Goal: Task Accomplishment & Management: Manage account settings

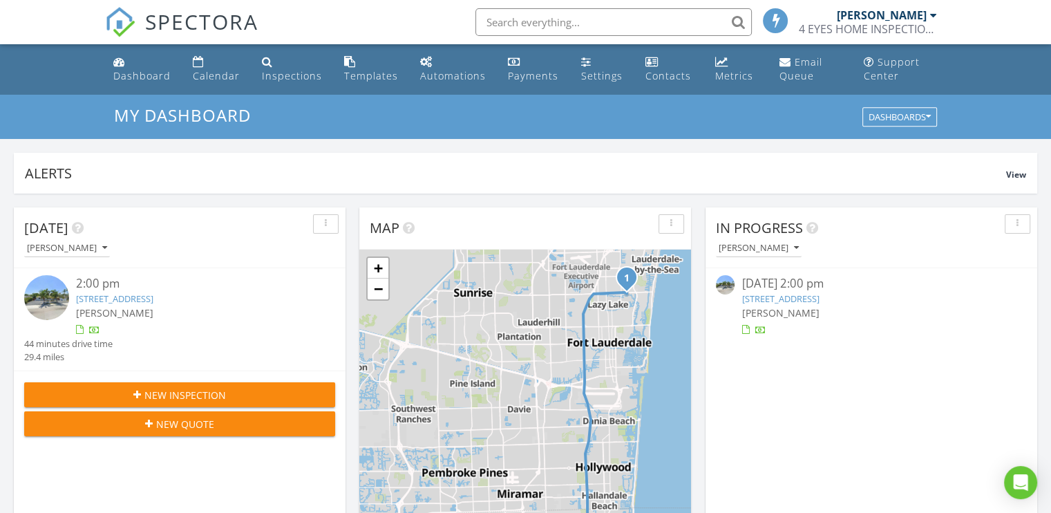
click at [55, 287] on img at bounding box center [46, 297] width 45 height 45
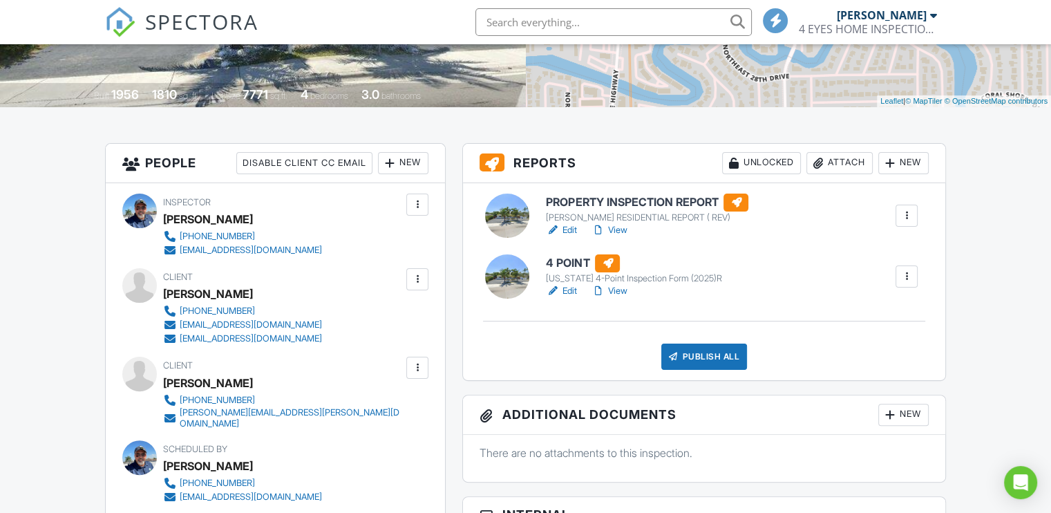
click at [567, 288] on link "Edit" at bounding box center [561, 291] width 31 height 14
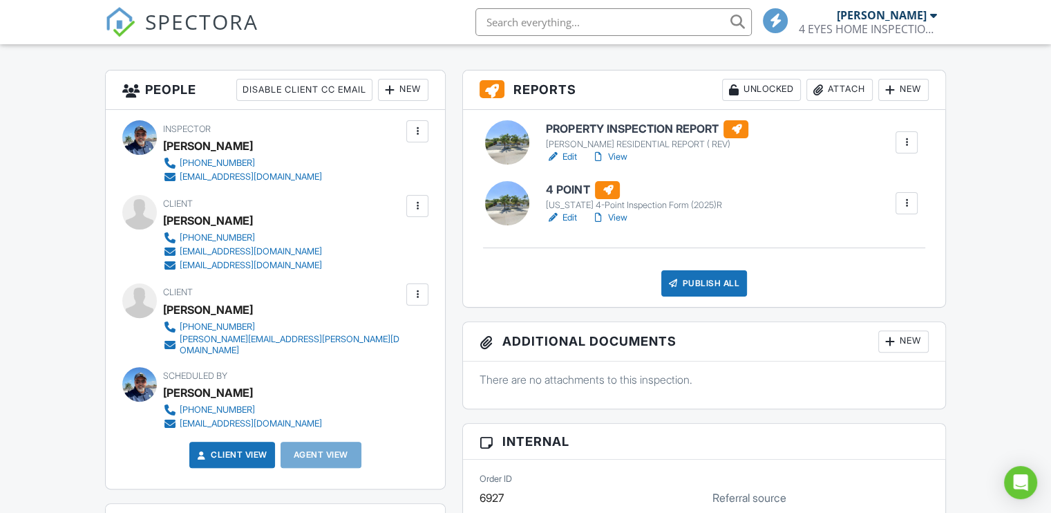
scroll to position [346, 0]
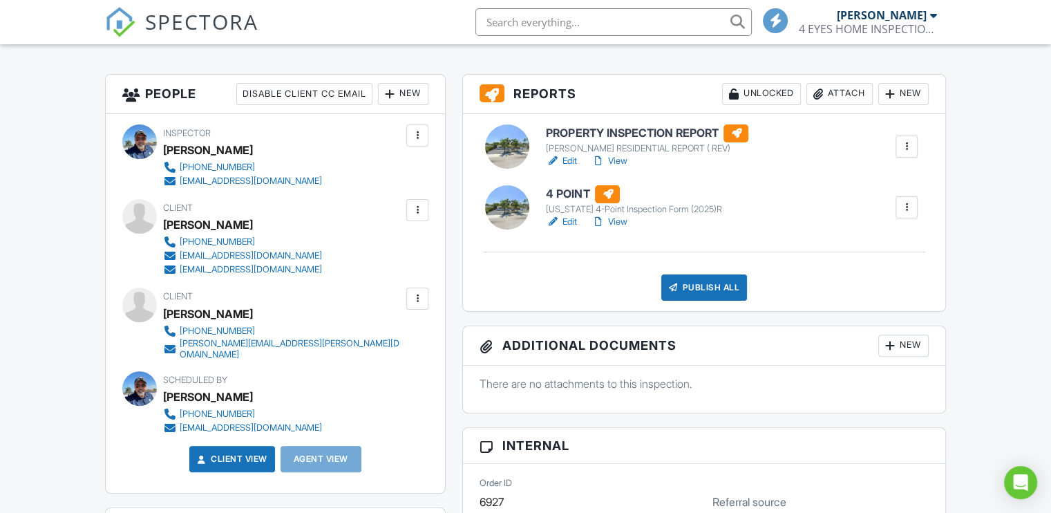
click at [568, 223] on link "Edit" at bounding box center [561, 222] width 31 height 14
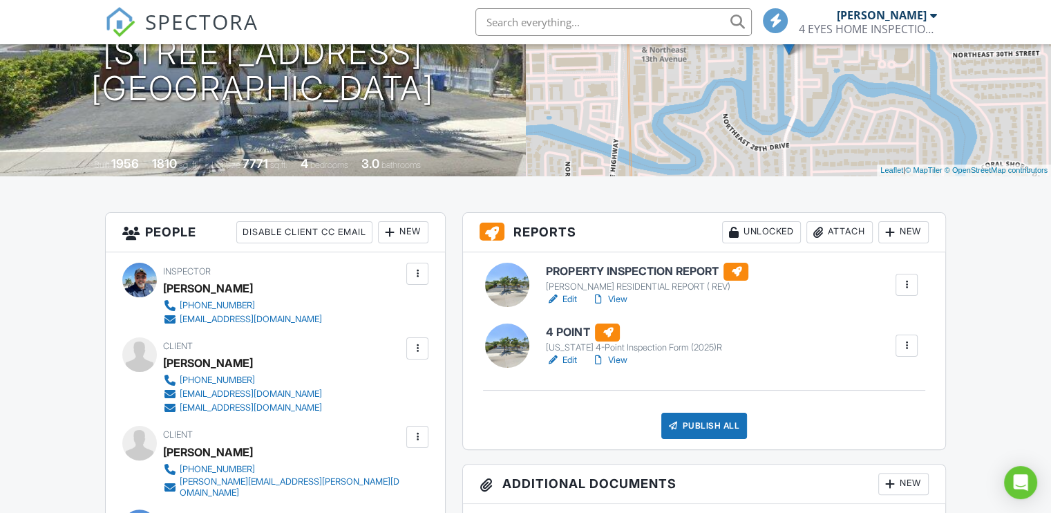
drag, startPoint x: 287, startPoint y: 365, endPoint x: 167, endPoint y: 359, distance: 121.1
click at [167, 359] on div "[PERSON_NAME]" at bounding box center [248, 362] width 170 height 21
copy div "[PERSON_NAME]"
click at [569, 359] on link "Edit" at bounding box center [561, 360] width 31 height 14
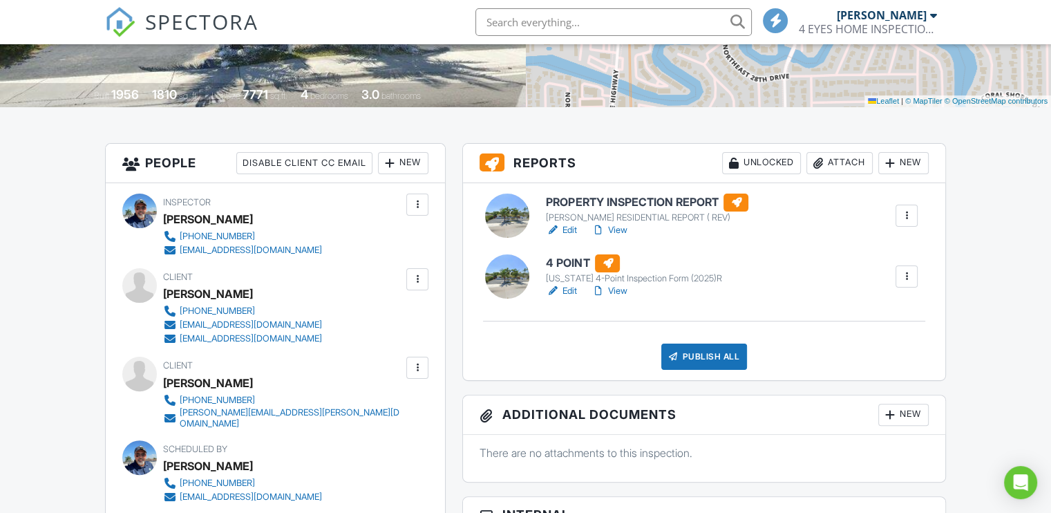
drag, startPoint x: 265, startPoint y: 381, endPoint x: 164, endPoint y: 388, distance: 101.8
click at [164, 388] on div "[PERSON_NAME]" at bounding box center [288, 382] width 251 height 21
copy div "[PERSON_NAME]"
drag, startPoint x: 283, startPoint y: 296, endPoint x: 163, endPoint y: 299, distance: 119.6
click at [163, 299] on div "[PERSON_NAME]" at bounding box center [248, 293] width 170 height 21
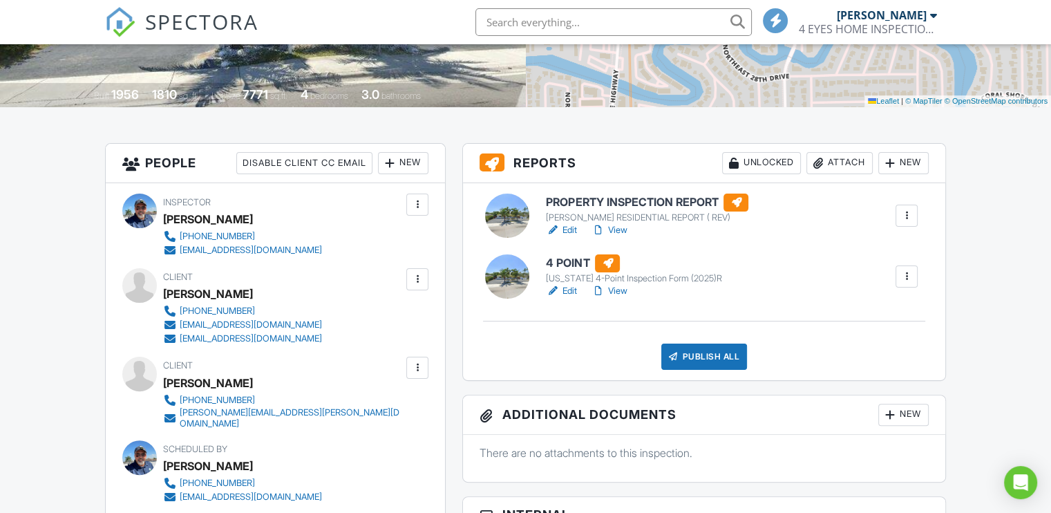
copy div "[PERSON_NAME]"
drag, startPoint x: 261, startPoint y: 384, endPoint x: 164, endPoint y: 381, distance: 96.1
click at [164, 381] on div "[PERSON_NAME]" at bounding box center [288, 382] width 251 height 21
copy div "[PERSON_NAME]"
click at [844, 165] on div "Attach" at bounding box center [839, 163] width 66 height 22
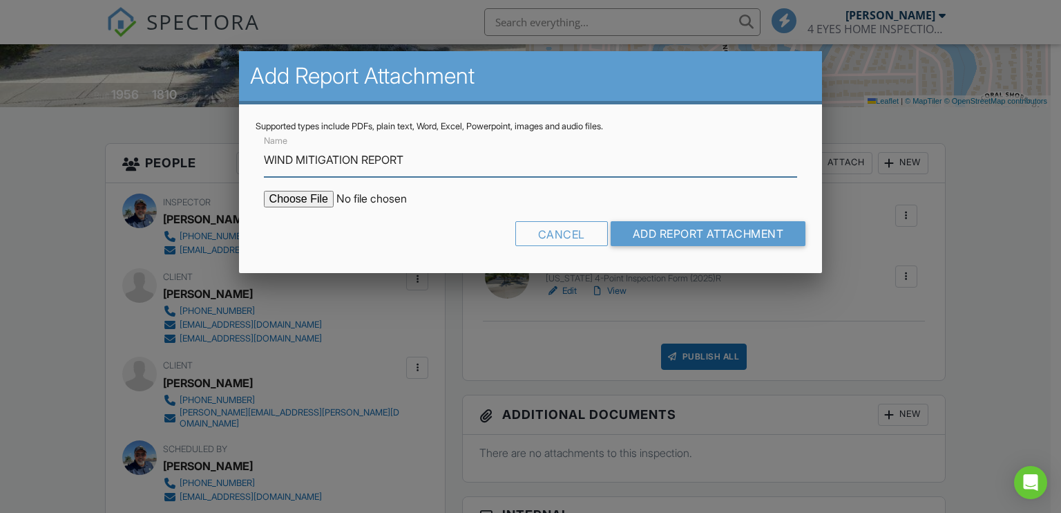
type input "WIND MITIGATION REPORT"
click at [287, 199] on input "file" at bounding box center [381, 199] width 235 height 17
type input "C:\fakepath\WMFEATHERSTONEFINAL.pdf"
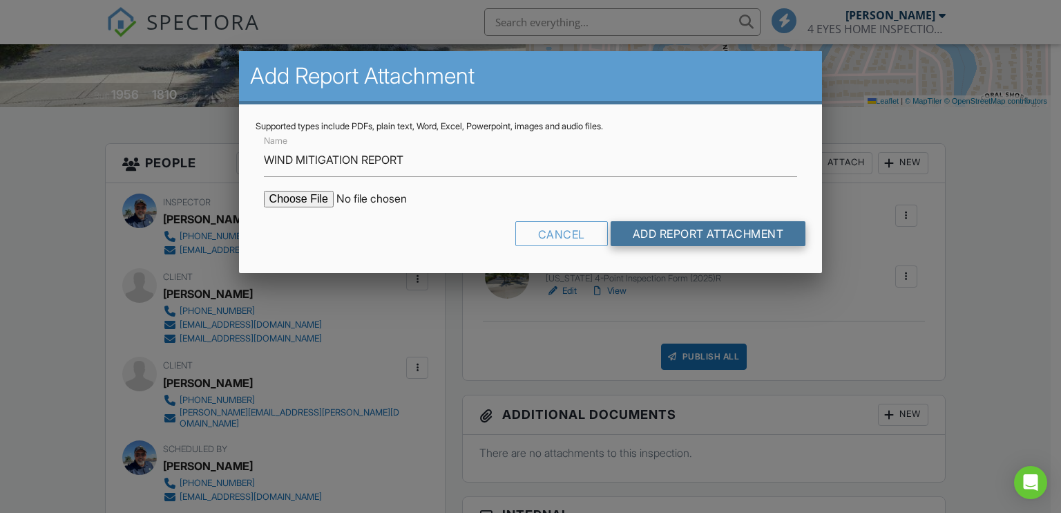
click at [642, 229] on input "Add Report Attachment" at bounding box center [709, 233] width 196 height 25
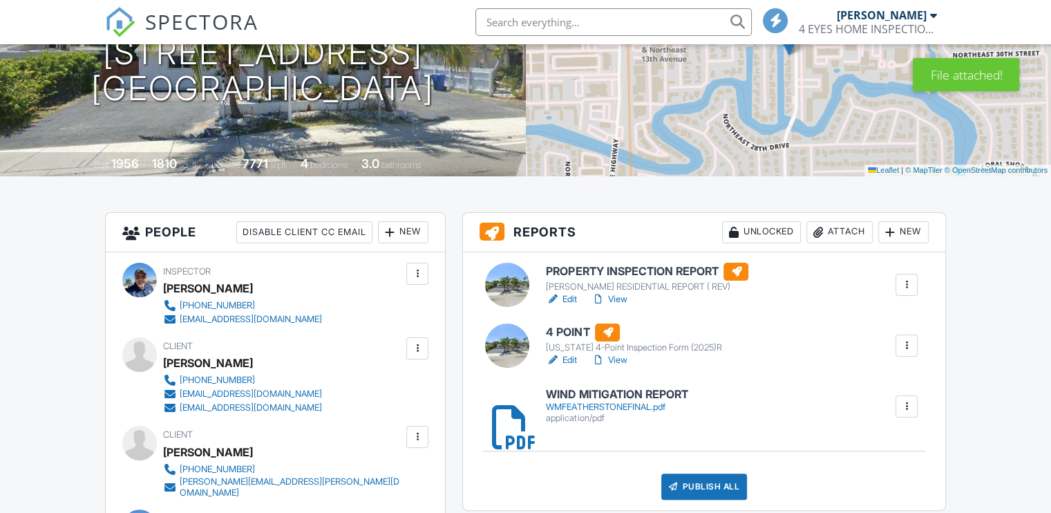
click at [616, 297] on link "View" at bounding box center [609, 299] width 36 height 14
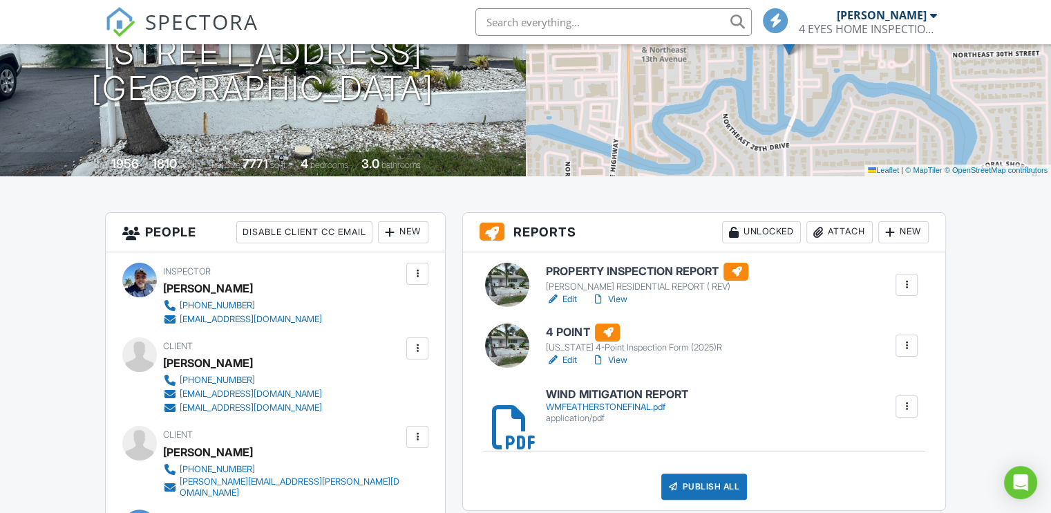
drag, startPoint x: 283, startPoint y: 367, endPoint x: 167, endPoint y: 366, distance: 115.4
click at [167, 366] on div "[PERSON_NAME]" at bounding box center [248, 362] width 170 height 21
copy div "[PERSON_NAME]"
click at [570, 299] on link "Edit" at bounding box center [561, 299] width 31 height 14
